Goal: Task Accomplishment & Management: Use online tool/utility

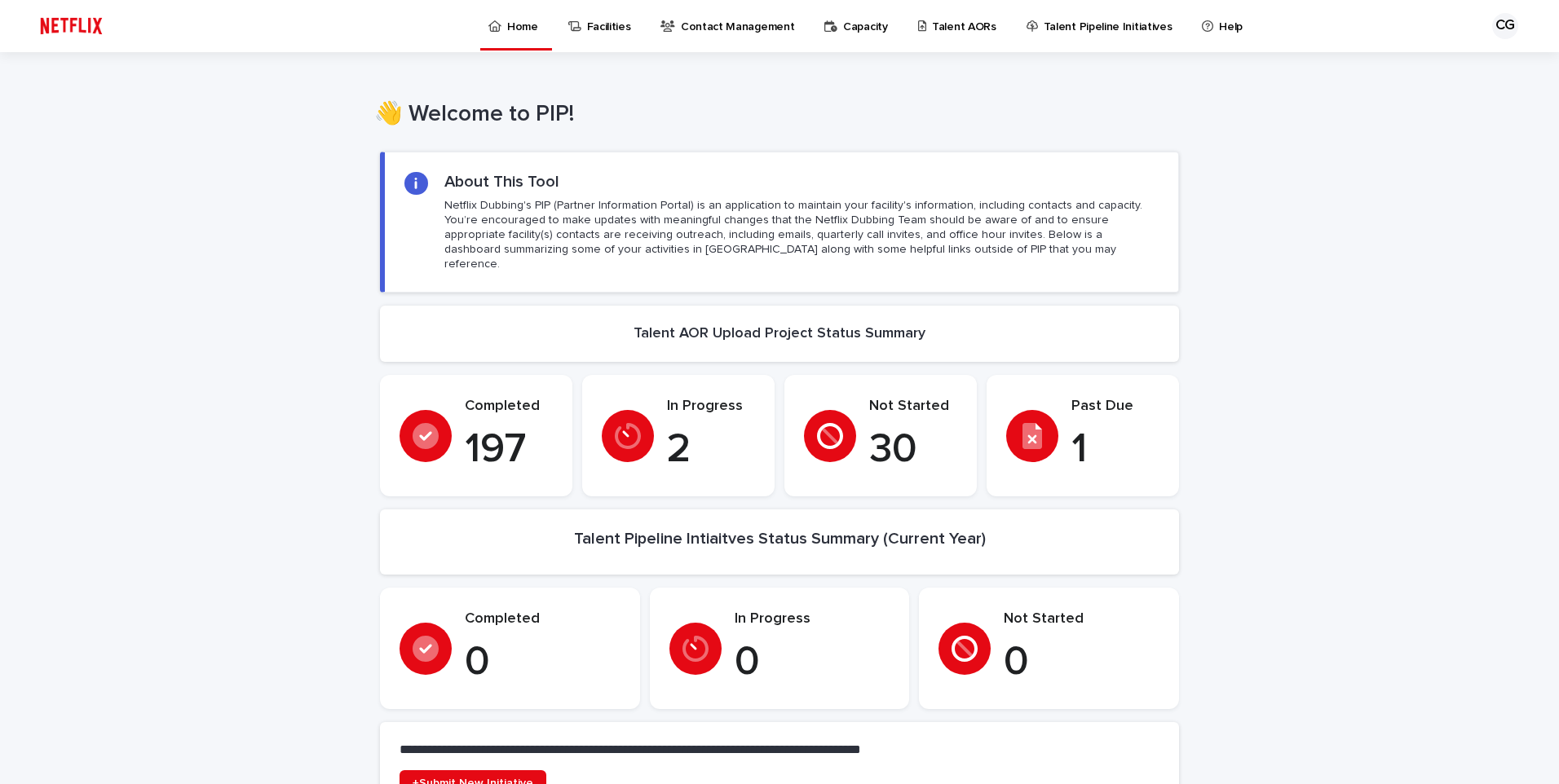
click at [951, 27] on p "Talent AORs" at bounding box center [964, 17] width 64 height 34
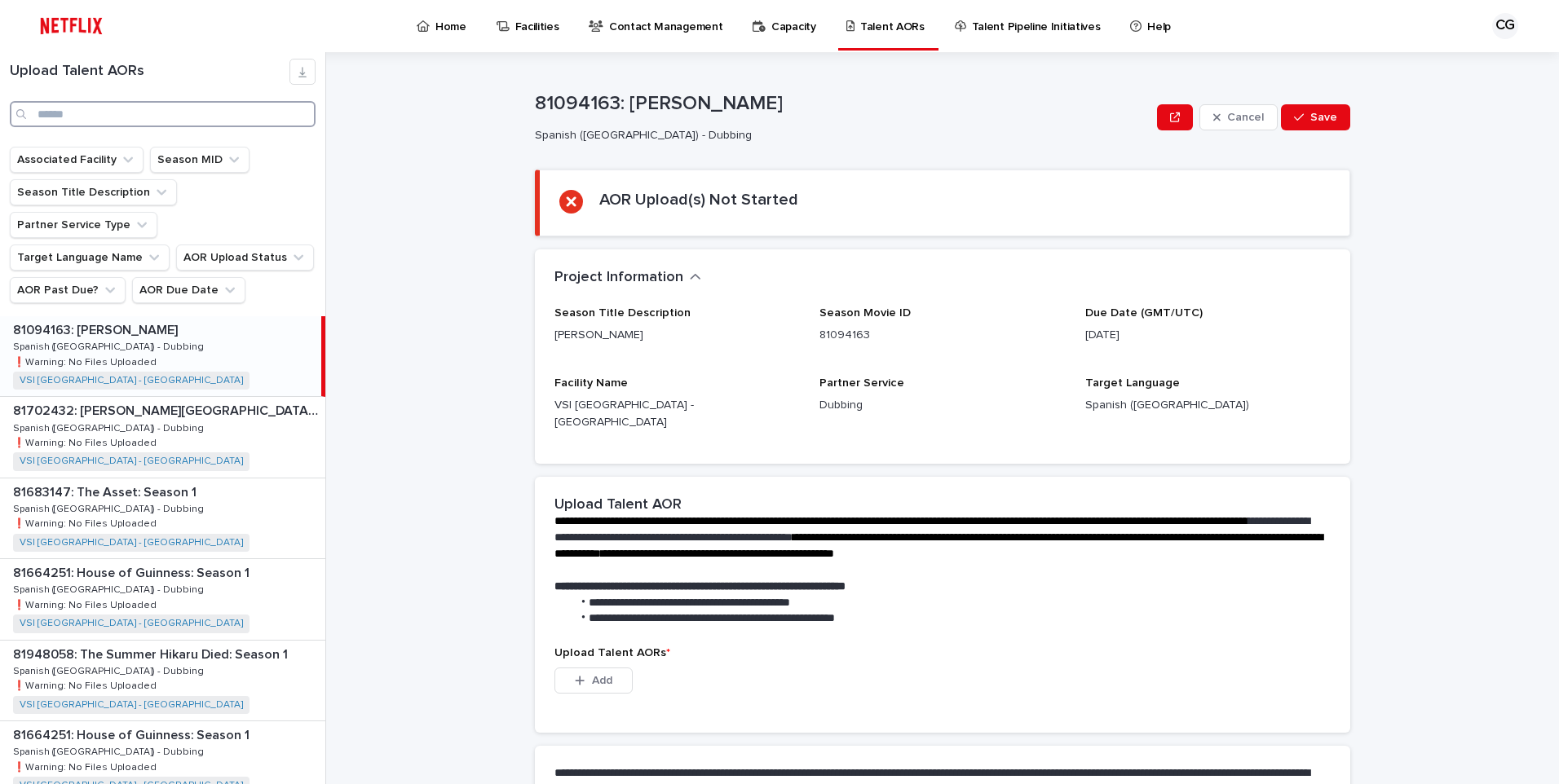
click at [200, 113] on input "Search" at bounding box center [162, 114] width 306 height 26
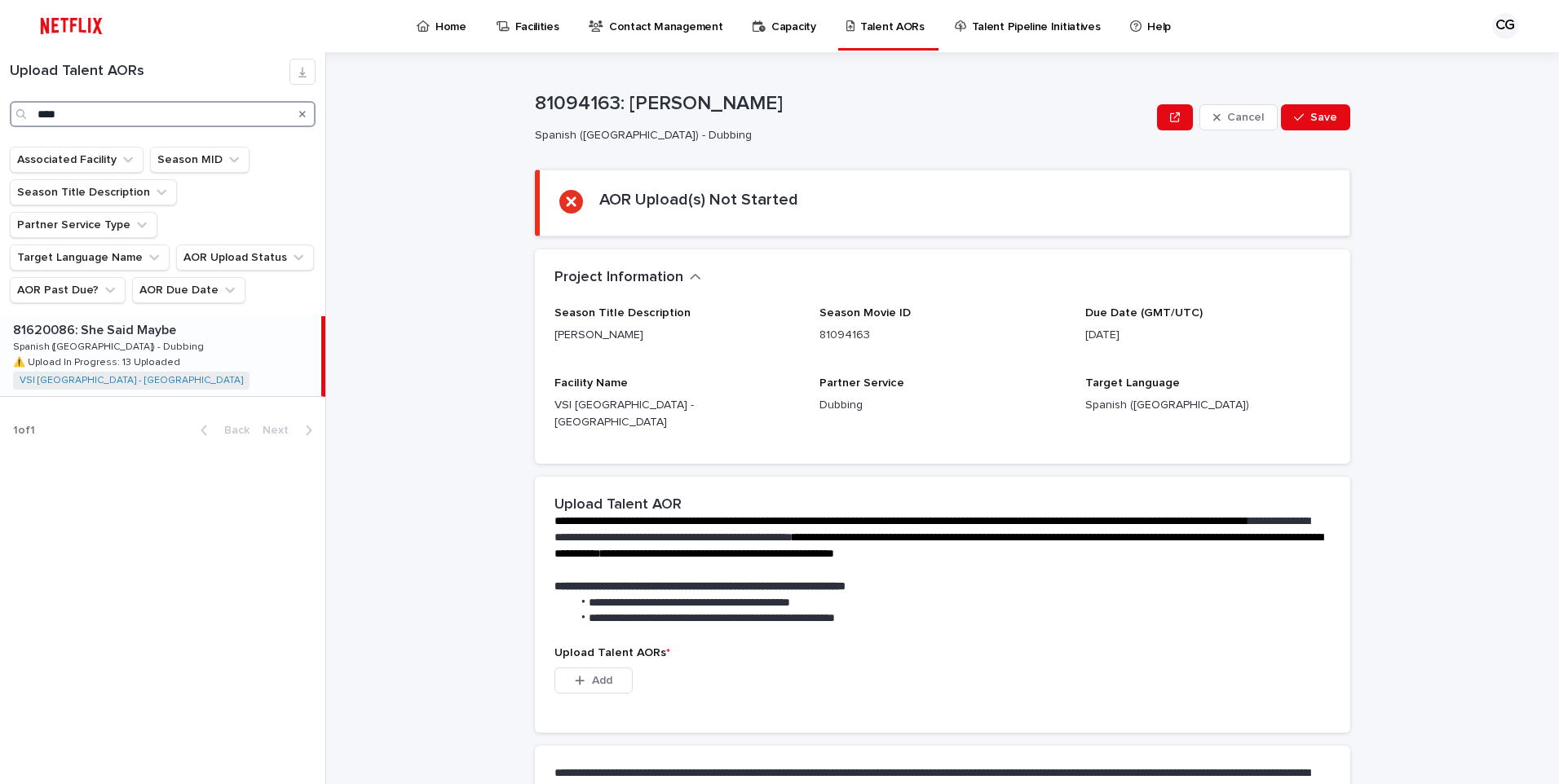
type input "****"
click at [129, 317] on div "81620086: She Said Maybe 81620086: She Said Maybe Spanish ([GEOGRAPHIC_DATA]) -…" at bounding box center [160, 356] width 321 height 80
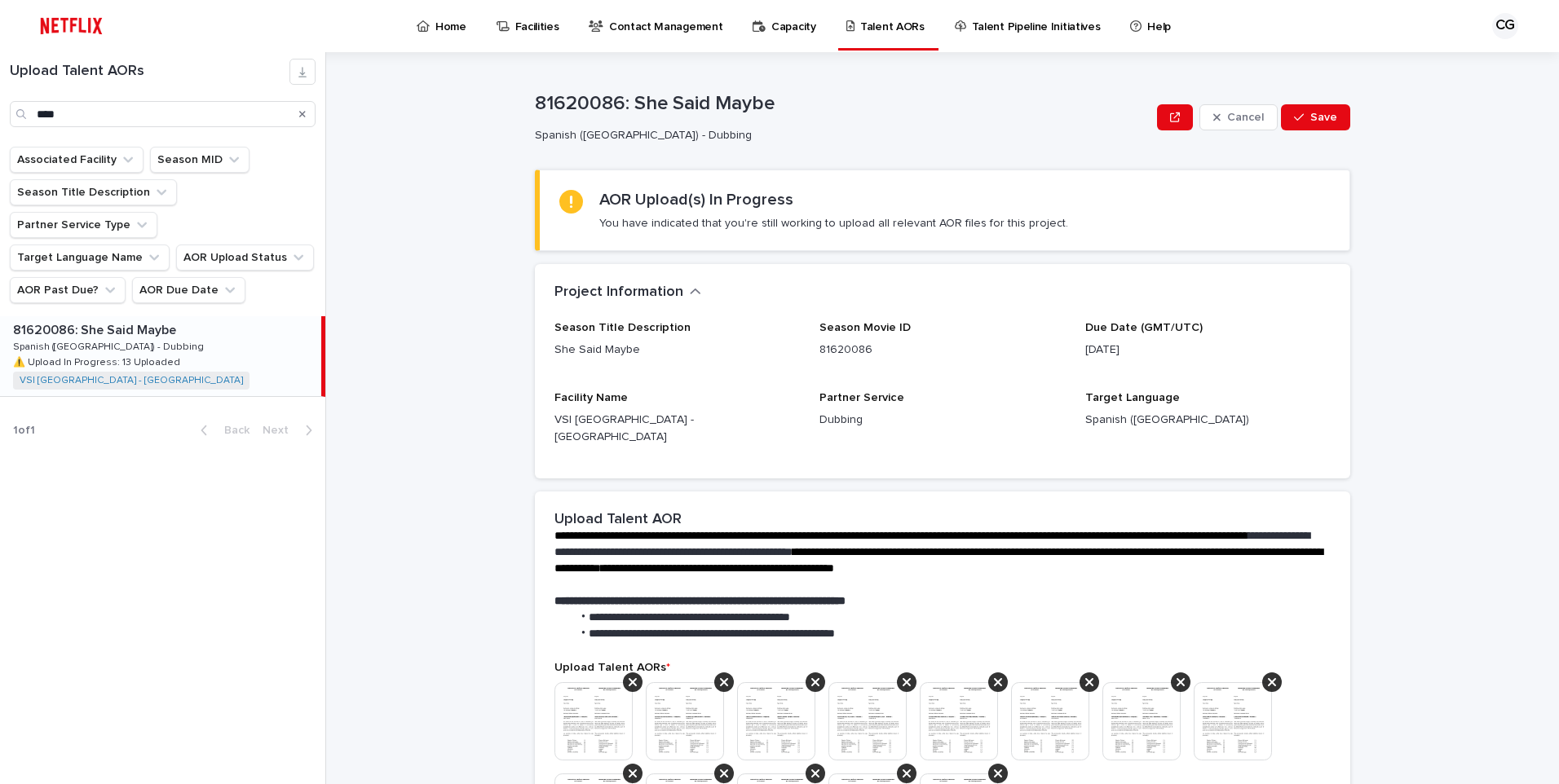
scroll to position [326, 0]
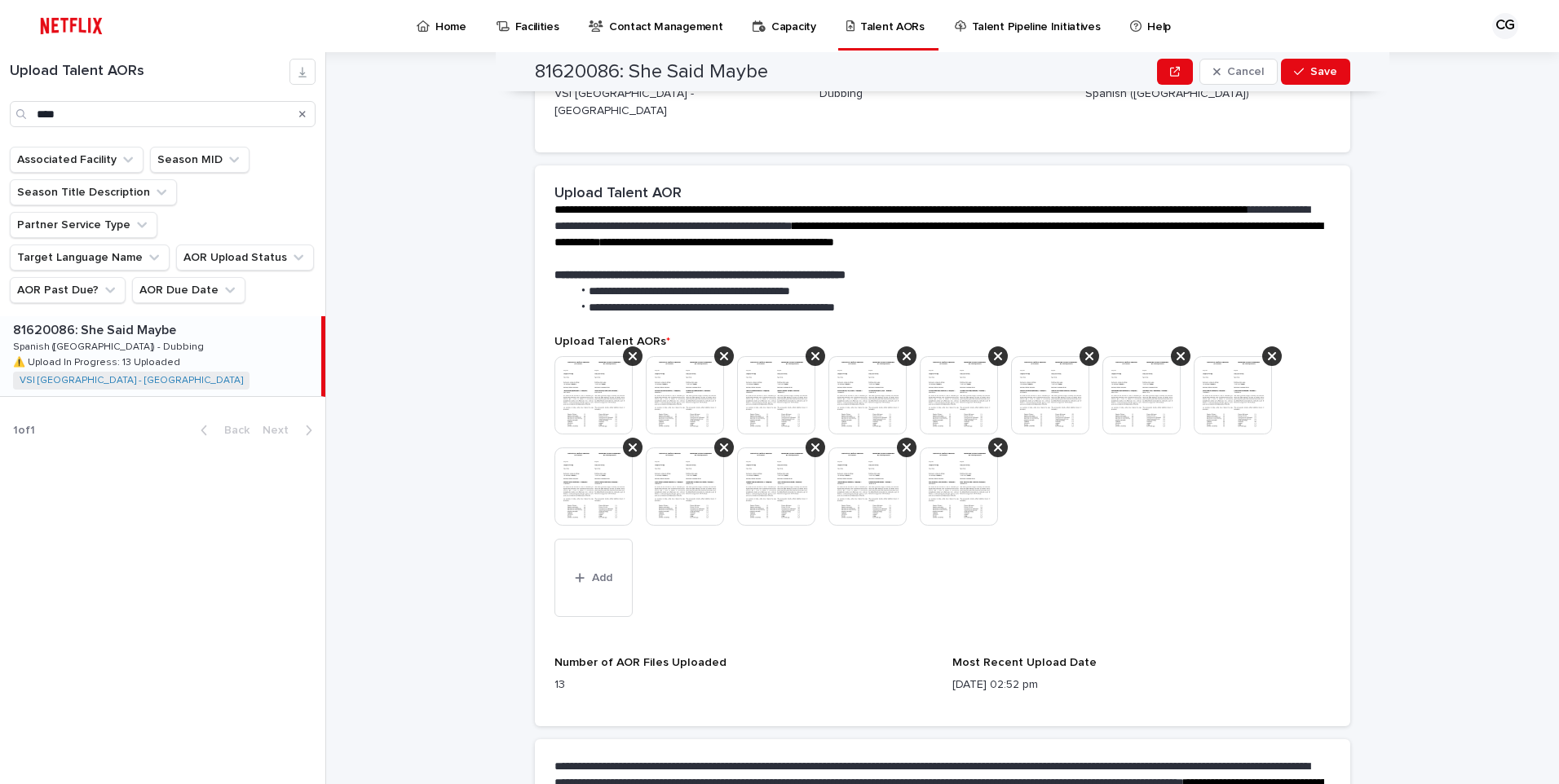
click at [938, 478] on img at bounding box center [958, 486] width 78 height 78
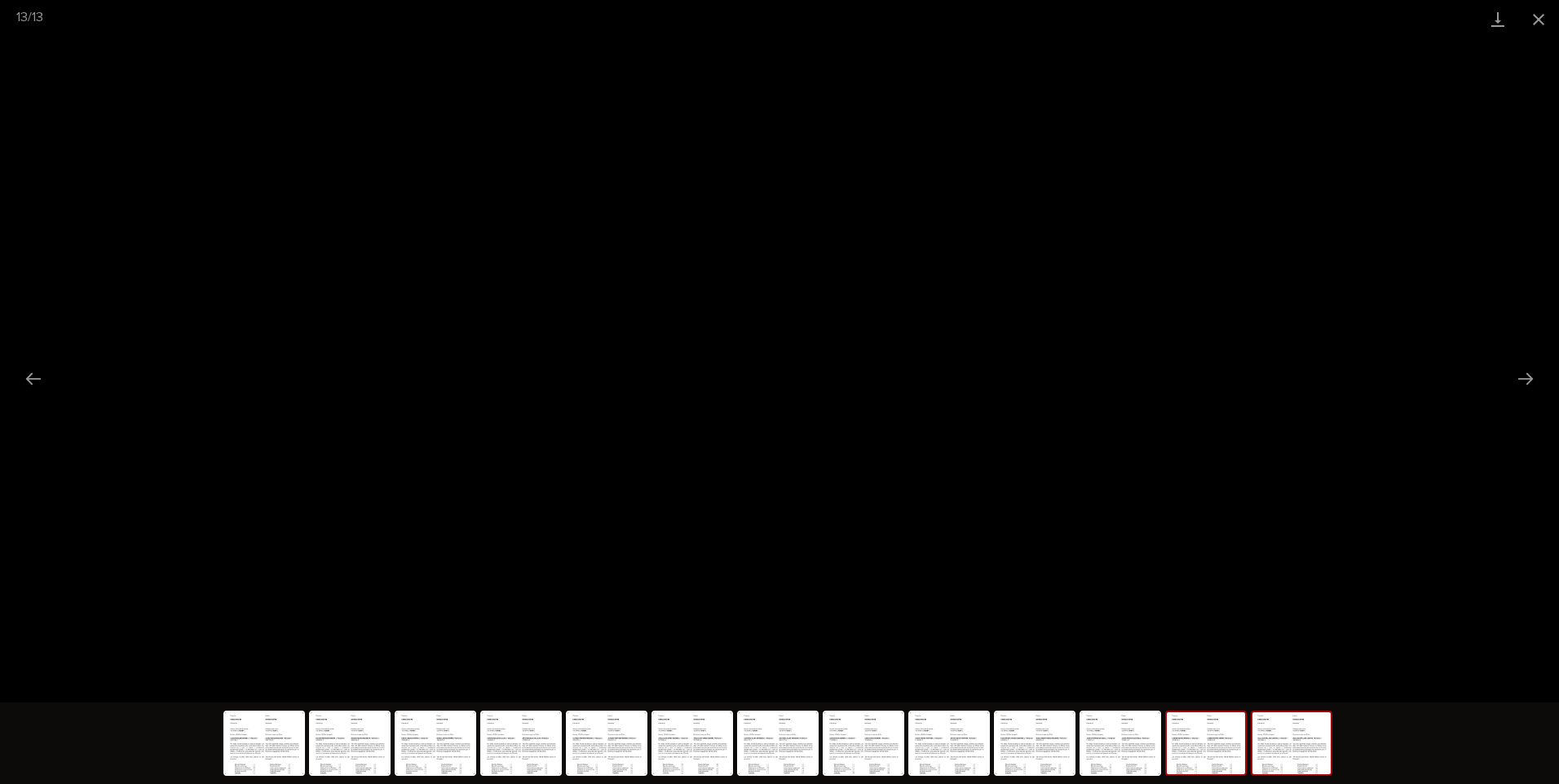
click at [1219, 728] on img at bounding box center [1205, 743] width 78 height 62
click at [1542, 9] on button "Close gallery" at bounding box center [1538, 19] width 41 height 39
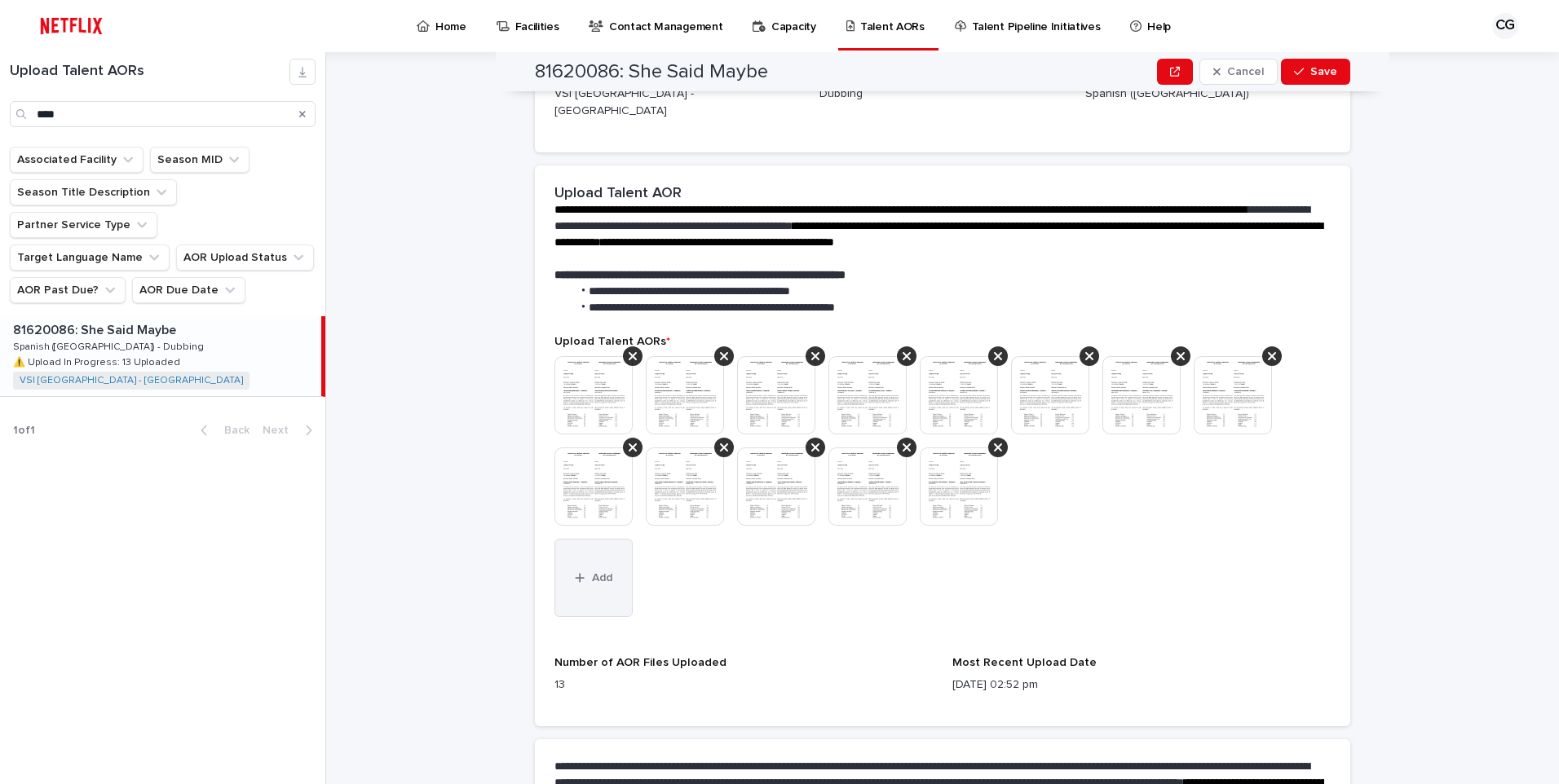
click at [607, 560] on button "Add" at bounding box center [593, 578] width 78 height 78
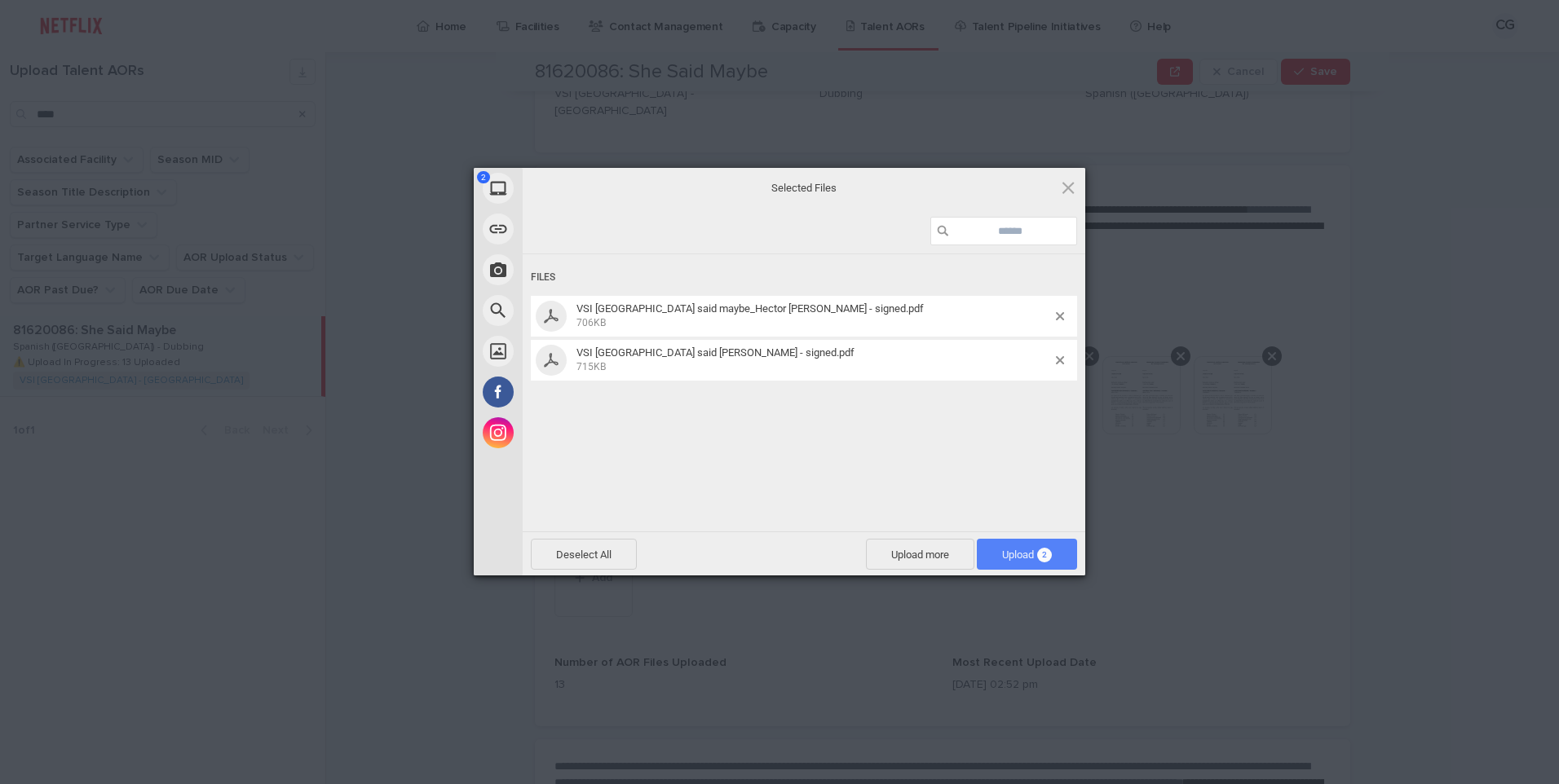
click at [1009, 555] on span "Upload 2" at bounding box center [1027, 555] width 50 height 12
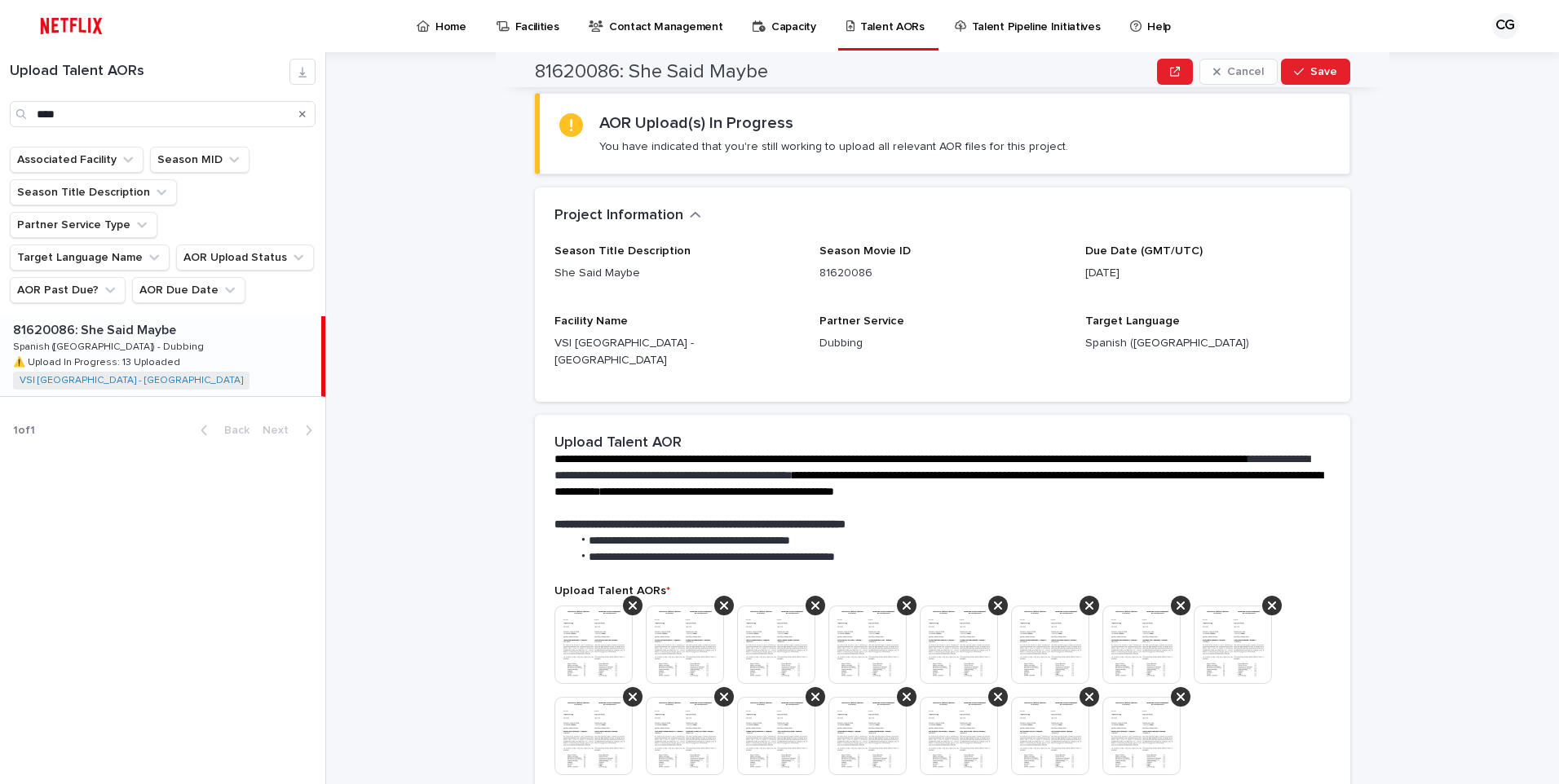
scroll to position [42, 0]
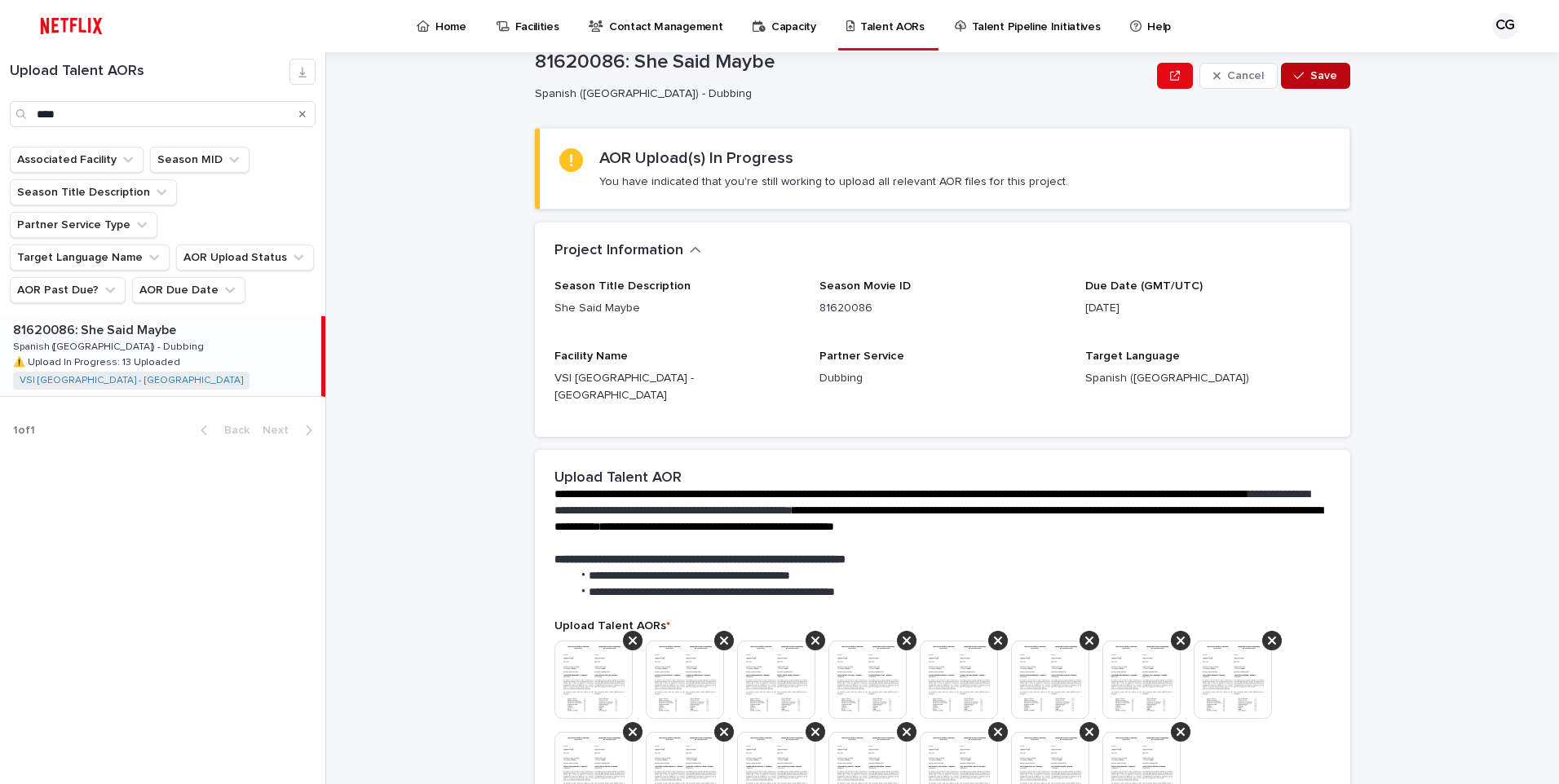
click at [1312, 74] on span "Save" at bounding box center [1324, 75] width 27 height 11
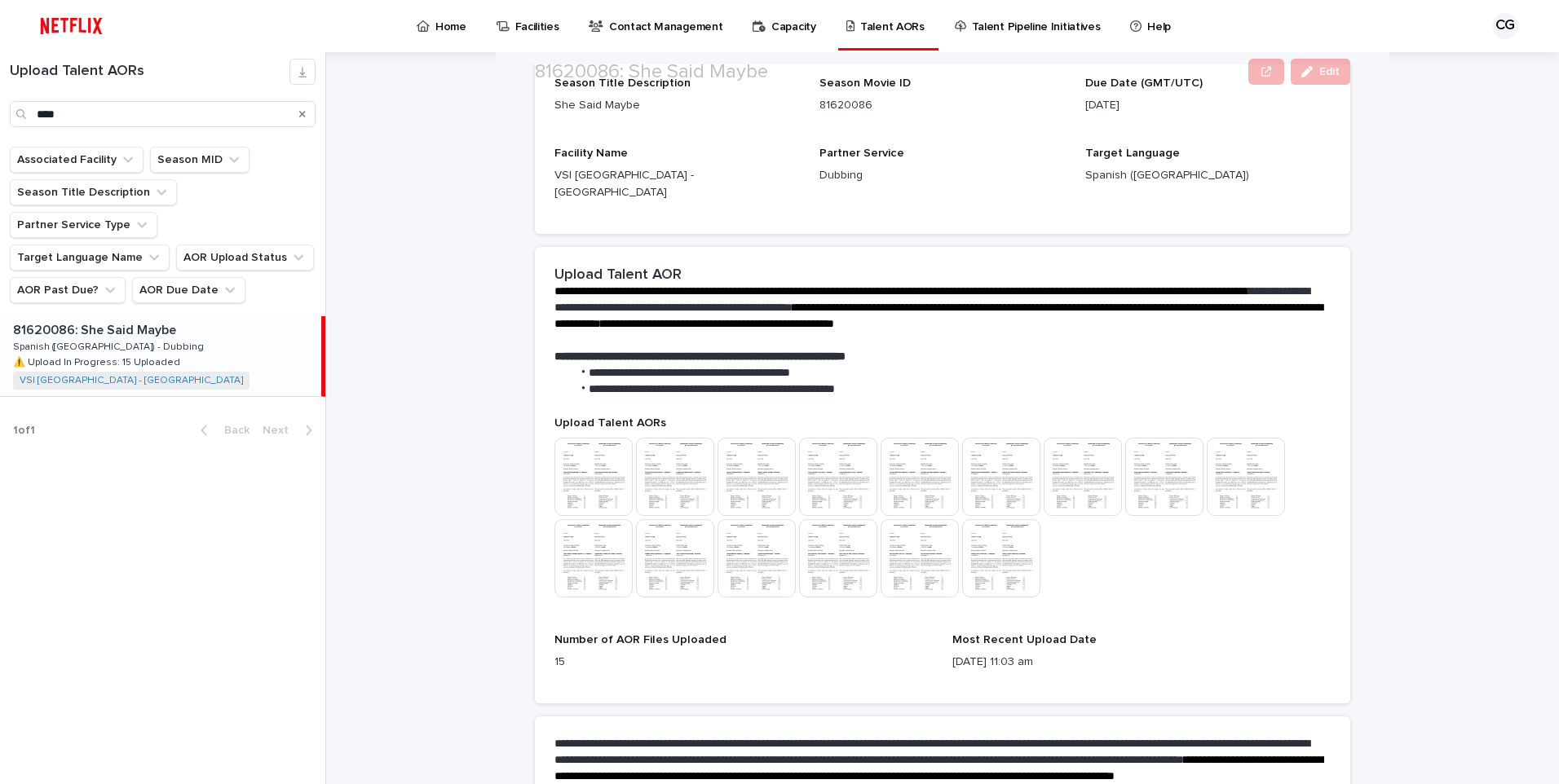
scroll to position [286, 0]
